Goal: Task Accomplishment & Management: Complete application form

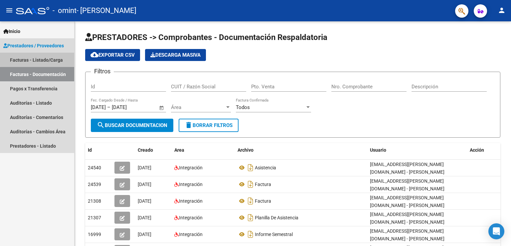
click at [55, 58] on link "Facturas - Listado/Carga" at bounding box center [37, 60] width 74 height 14
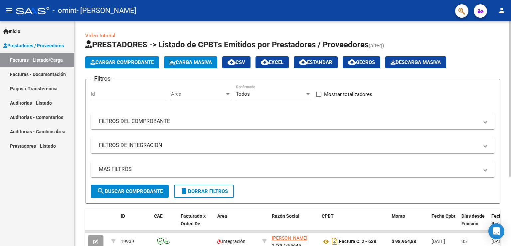
click at [149, 60] on span "Cargar Comprobante" at bounding box center [122, 62] width 63 height 6
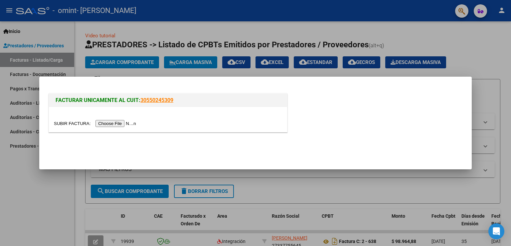
click at [124, 127] on input "file" at bounding box center [96, 123] width 84 height 7
click at [56, 193] on div at bounding box center [255, 123] width 511 height 246
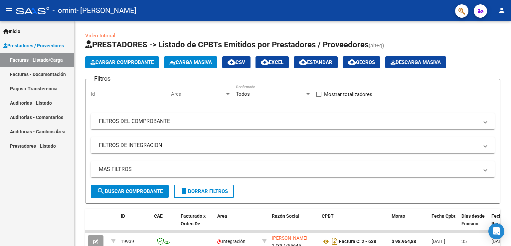
click at [54, 73] on link "Facturas - Documentación" at bounding box center [37, 74] width 74 height 14
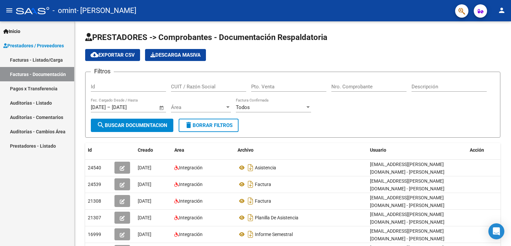
click at [51, 62] on link "Facturas - Listado/Carga" at bounding box center [37, 60] width 74 height 14
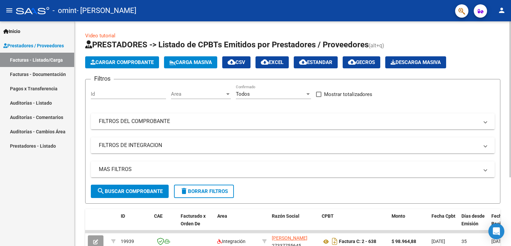
click at [123, 63] on span "Cargar Comprobante" at bounding box center [122, 62] width 63 height 6
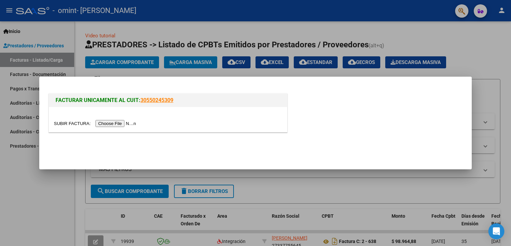
click at [129, 124] on input "file" at bounding box center [96, 123] width 84 height 7
click at [130, 123] on input "file" at bounding box center [96, 123] width 84 height 7
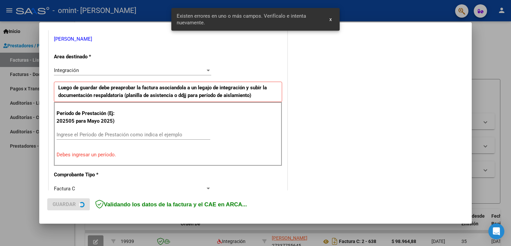
scroll to position [139, 0]
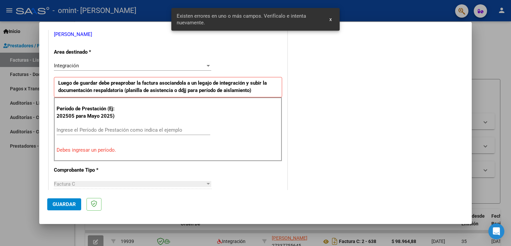
click at [329, 76] on div "COMENTARIOS Comentarios del Prestador / Gerenciador:" at bounding box center [376, 196] width 175 height 596
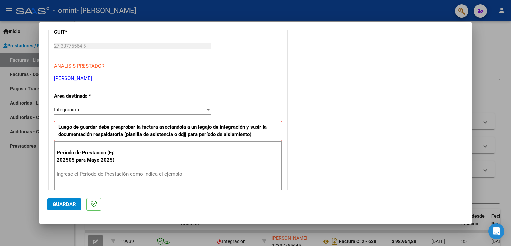
scroll to position [97, 0]
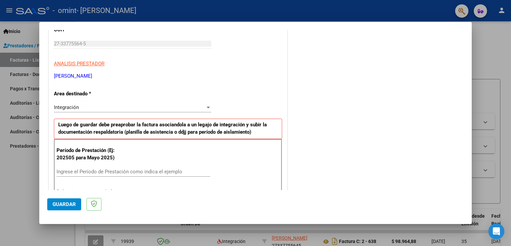
click at [207, 107] on div at bounding box center [208, 108] width 3 height 2
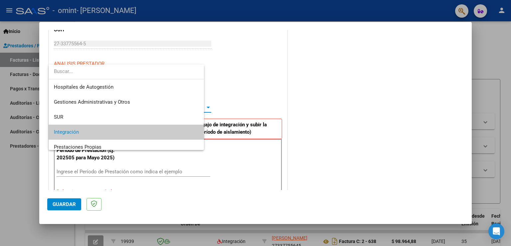
scroll to position [25, 0]
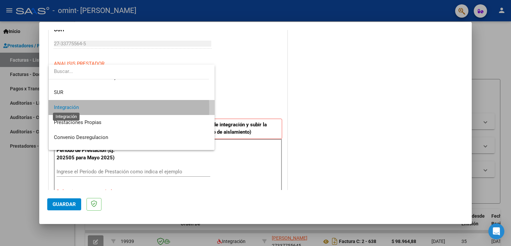
click at [77, 108] on span "Integración" at bounding box center [66, 107] width 25 height 6
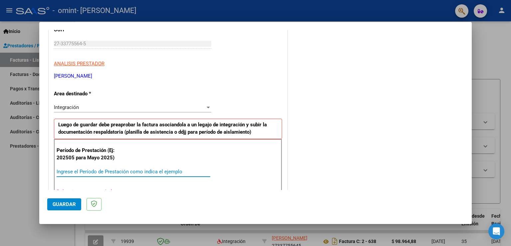
click at [90, 169] on input "Ingrese el Período de Prestación como indica el ejemplo" at bounding box center [134, 171] width 154 height 6
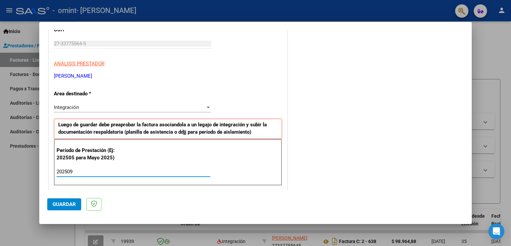
type input "202509"
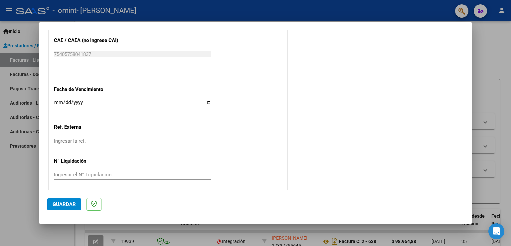
scroll to position [426, 0]
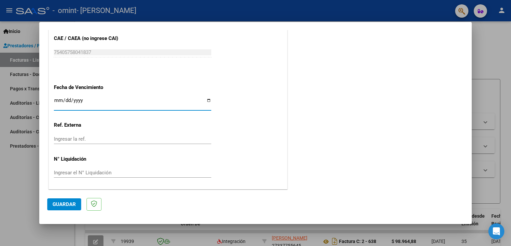
click at [61, 98] on input "Ingresar la fecha" at bounding box center [133, 103] width 158 height 11
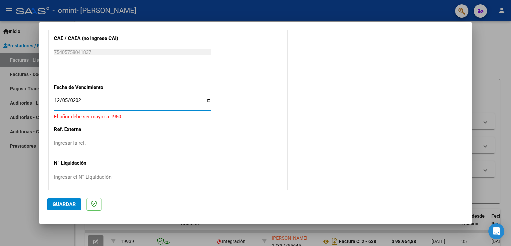
type input "[DATE]"
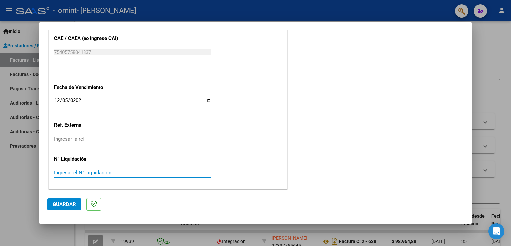
click at [85, 172] on input "Ingresar el N° Liquidación" at bounding box center [133, 172] width 158 height 6
click at [77, 170] on input "Ingresar el N° Liquidación" at bounding box center [133, 172] width 158 height 6
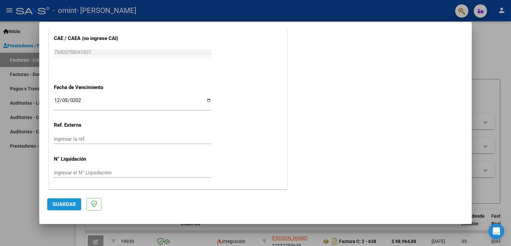
click at [74, 207] on button "Guardar" at bounding box center [64, 204] width 34 height 12
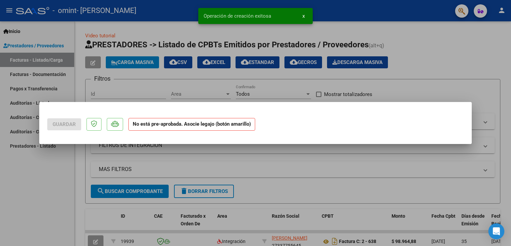
scroll to position [0, 0]
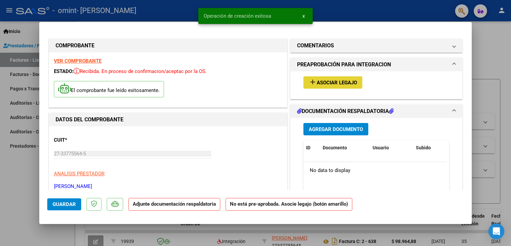
click at [329, 84] on span "Asociar Legajo" at bounding box center [337, 83] width 40 height 6
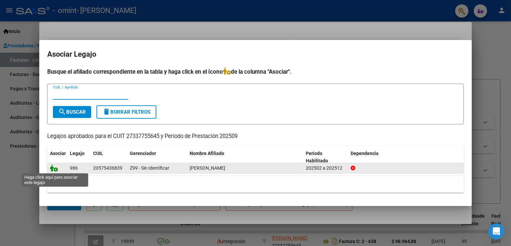
click at [55, 168] on icon at bounding box center [54, 167] width 8 height 7
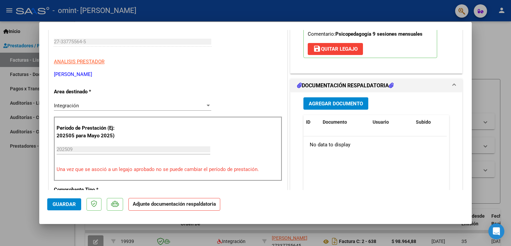
scroll to position [107, 0]
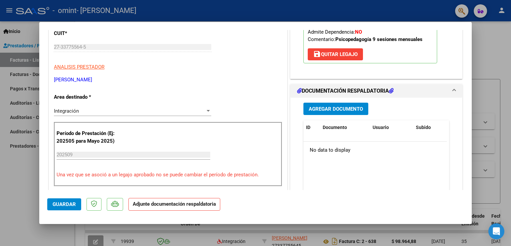
click at [349, 107] on span "Agregar Documento" at bounding box center [336, 109] width 54 height 6
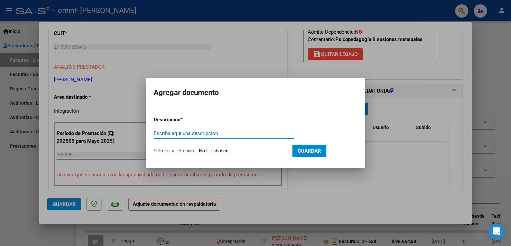
click at [190, 134] on input "Escriba aquí una descripcion" at bounding box center [224, 133] width 141 height 6
type input "Factura"
click at [240, 150] on input "Seleccionar Archivo" at bounding box center [243, 151] width 88 height 6
type input "C:\fakepath\27337755645_011_00002_00000652.pdf"
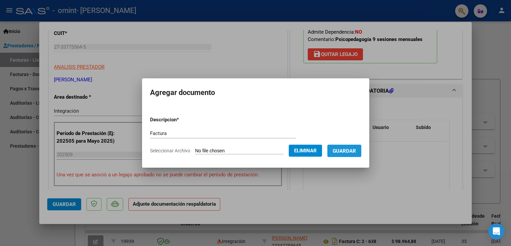
click at [345, 154] on span "Guardar" at bounding box center [344, 151] width 23 height 6
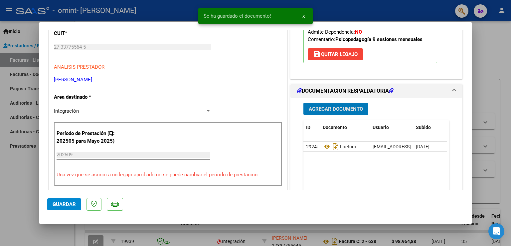
click at [330, 110] on span "Agregar Documento" at bounding box center [336, 109] width 54 height 6
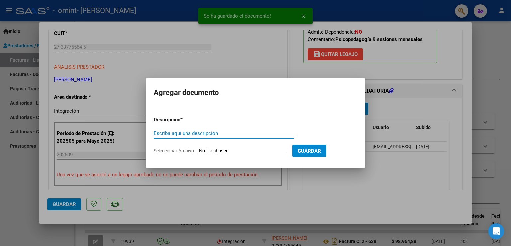
click at [193, 135] on input "Escriba aquí una descripcion" at bounding box center [224, 133] width 141 height 6
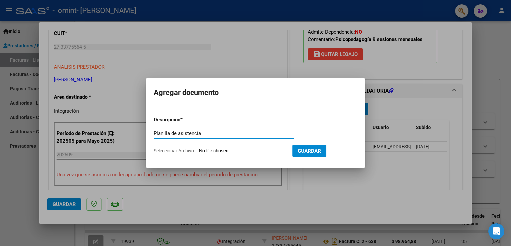
type input "Planilla de asistencia"
click at [225, 149] on input "Seleccionar Archivo" at bounding box center [243, 151] width 88 height 6
click at [225, 151] on input "Seleccionar Archivo" at bounding box center [243, 151] width 88 height 6
type input "C:\fakepath\Asistencia [PERSON_NAME] - [DATE].pdf"
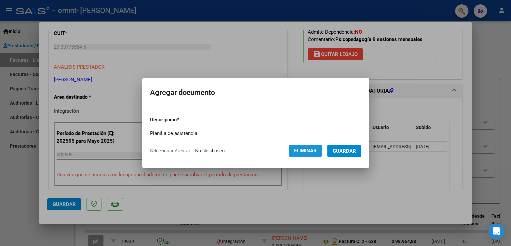
click at [308, 155] on button "Eliminar" at bounding box center [305, 151] width 33 height 12
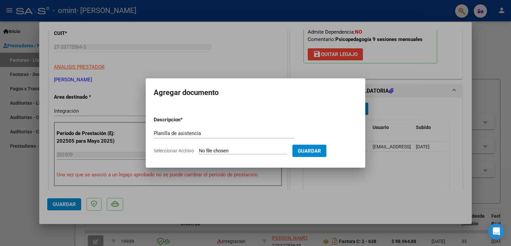
click at [321, 148] on span "Guardar" at bounding box center [309, 151] width 23 height 6
click at [246, 149] on input "Seleccionar Archivo" at bounding box center [243, 151] width 88 height 6
type input "C:\fakepath\Asistencia [PERSON_NAME] - [DATE].pdf"
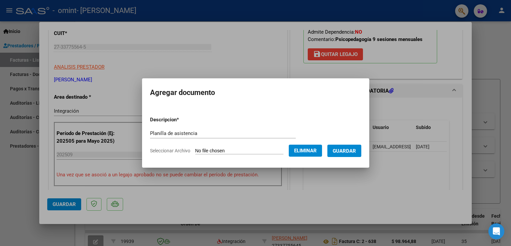
click at [350, 149] on span "Guardar" at bounding box center [344, 151] width 23 height 6
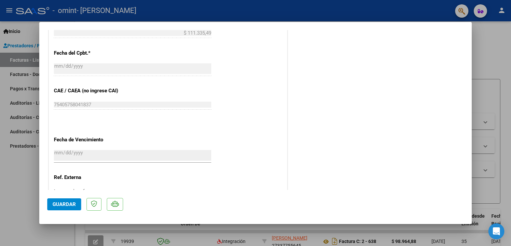
scroll to position [436, 0]
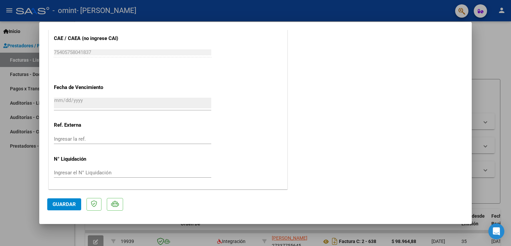
click at [63, 205] on span "Guardar" at bounding box center [64, 204] width 23 height 6
click at [73, 205] on span "Guardar" at bounding box center [64, 204] width 23 height 6
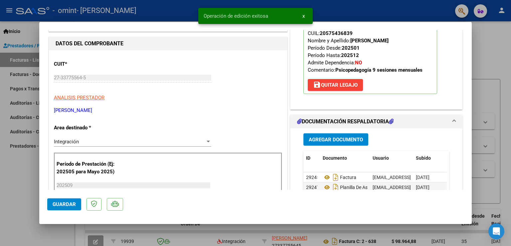
scroll to position [0, 0]
